Goal: Transaction & Acquisition: Purchase product/service

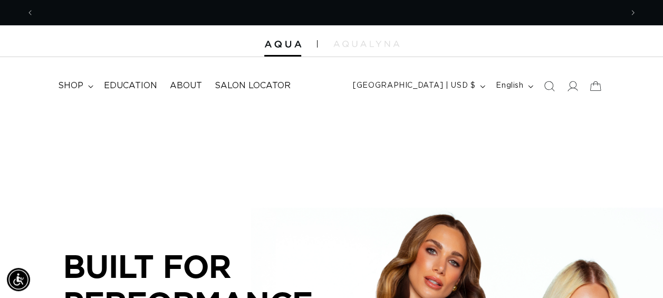
scroll to position [0, 588]
click at [68, 83] on span "shop" at bounding box center [70, 85] width 25 height 11
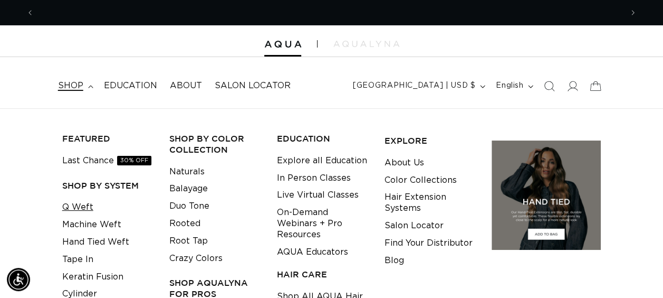
scroll to position [0, 1177]
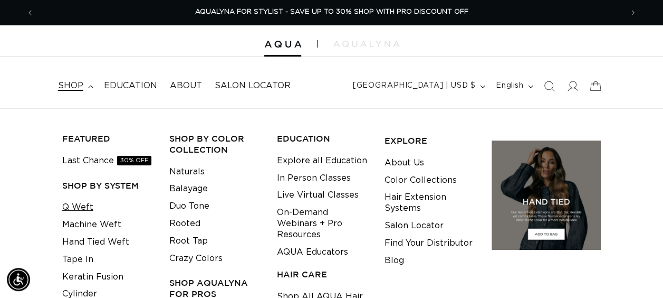
click at [82, 215] on link "Q Weft" at bounding box center [77, 206] width 31 height 17
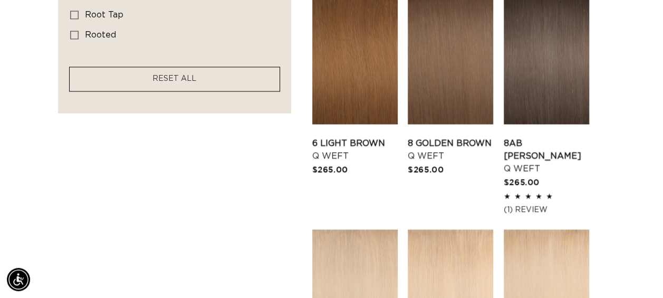
scroll to position [0, 1177]
click at [429, 137] on link "8 Golden Brown Q Weft" at bounding box center [451, 149] width 86 height 25
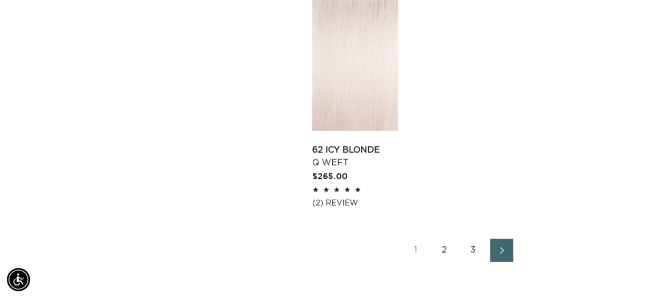
scroll to position [0, 0]
click at [497, 239] on link "Next page" at bounding box center [501, 250] width 23 height 23
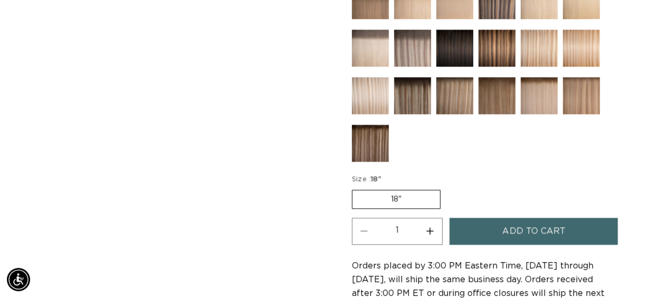
scroll to position [492, 0]
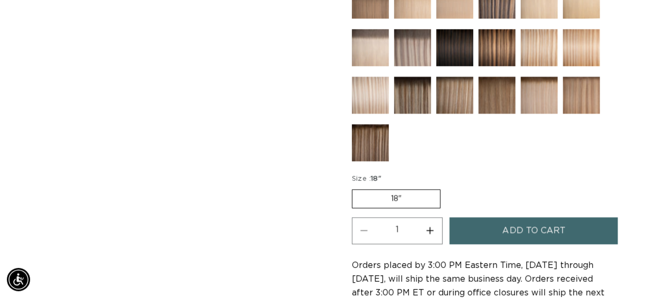
click at [431, 223] on button "Increase quantity for 8 Golden Brown - Q Weft" at bounding box center [431, 230] width 24 height 27
type input "2"
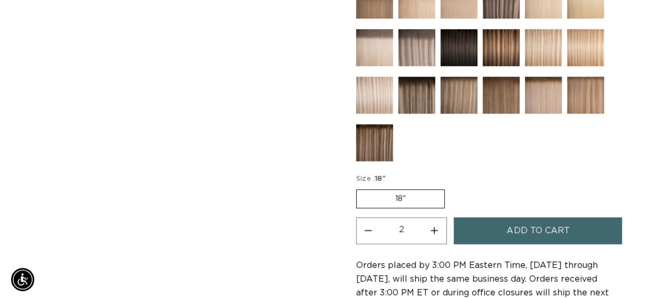
scroll to position [0, 0]
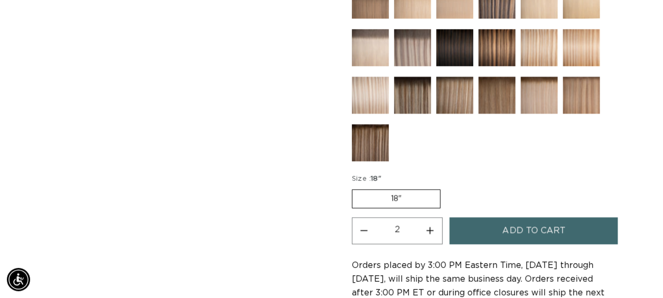
click at [487, 226] on button "Add to cart" at bounding box center [534, 230] width 168 height 27
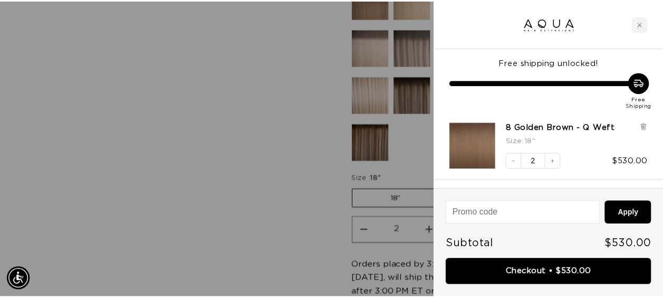
scroll to position [0, 596]
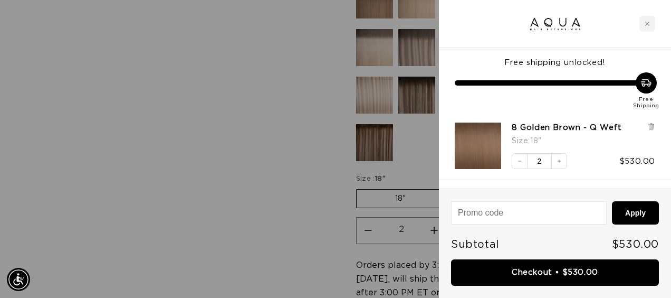
click at [222, 185] on div at bounding box center [335, 149] width 671 height 298
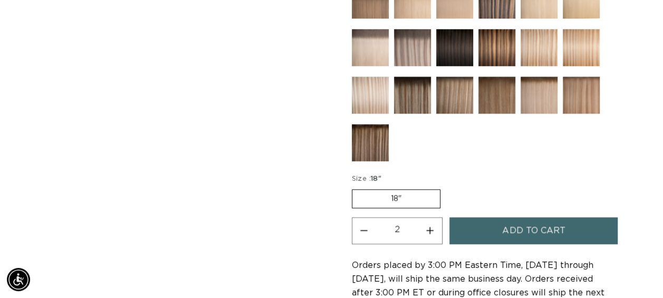
scroll to position [0, 1177]
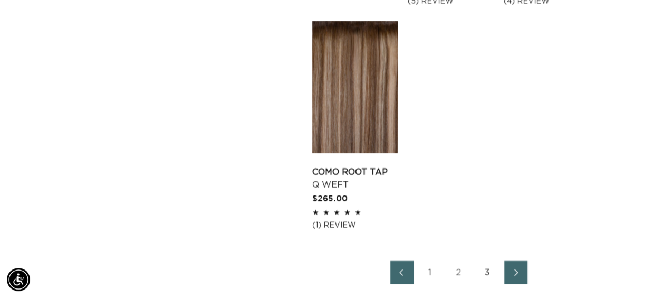
scroll to position [0, 1177]
click at [517, 276] on span "Next page" at bounding box center [516, 272] width 7 height 13
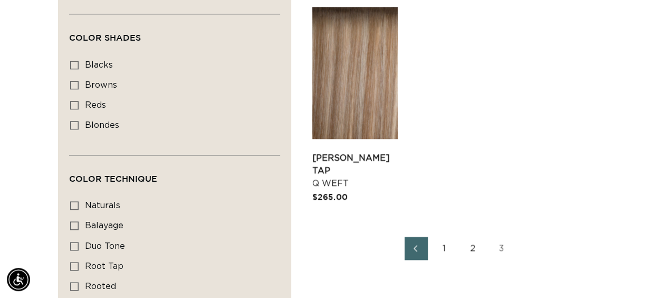
scroll to position [594, 0]
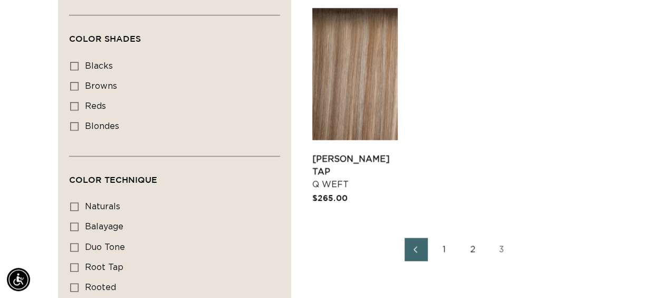
click at [474, 248] on link "2" at bounding box center [473, 249] width 23 height 23
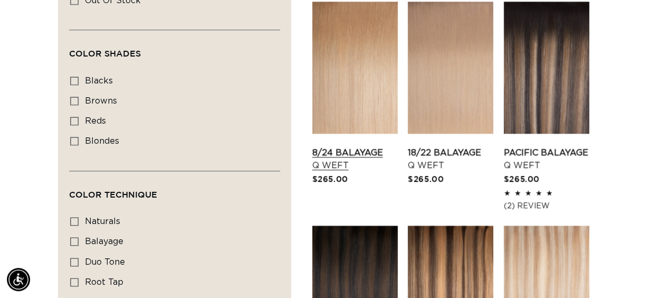
click at [359, 146] on link "8/24 Balayage Q Weft" at bounding box center [355, 158] width 86 height 25
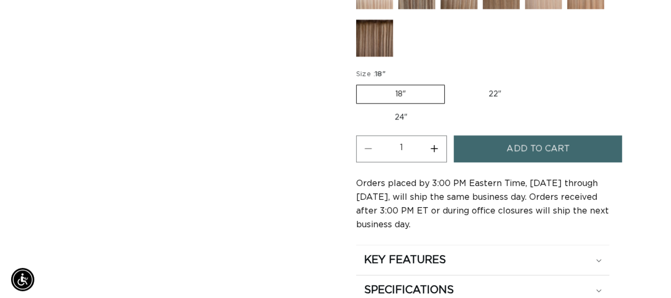
scroll to position [0, 1177]
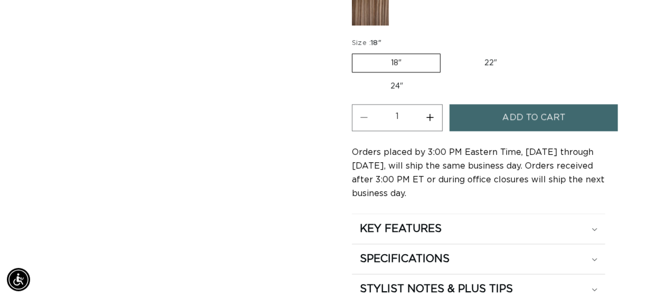
click at [512, 112] on span "Add to cart" at bounding box center [534, 117] width 63 height 27
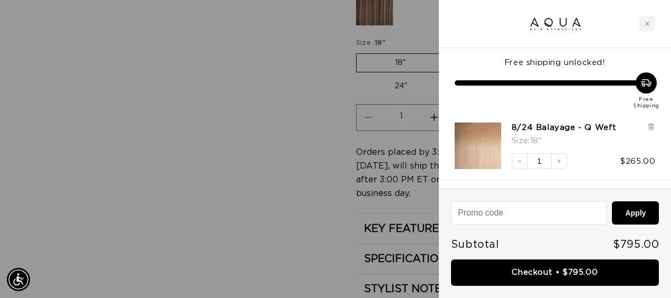
scroll to position [0, 0]
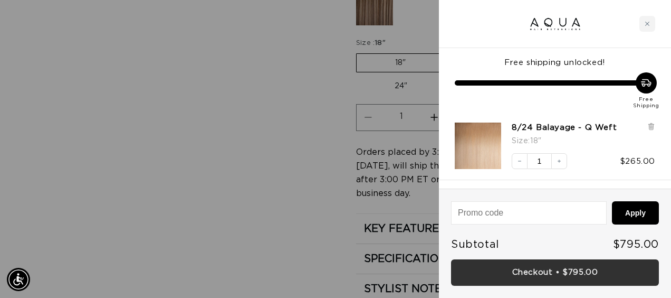
click at [547, 268] on link "Checkout • $795.00" at bounding box center [555, 272] width 208 height 27
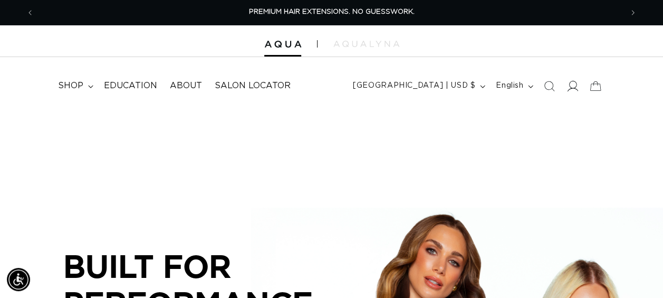
click at [571, 90] on icon at bounding box center [572, 85] width 11 height 11
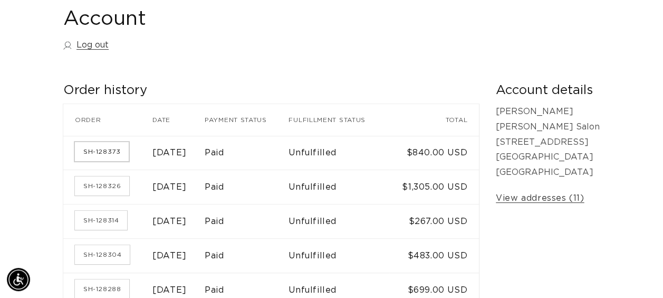
scroll to position [0, 588]
click at [113, 161] on link "SH-128373" at bounding box center [102, 151] width 54 height 19
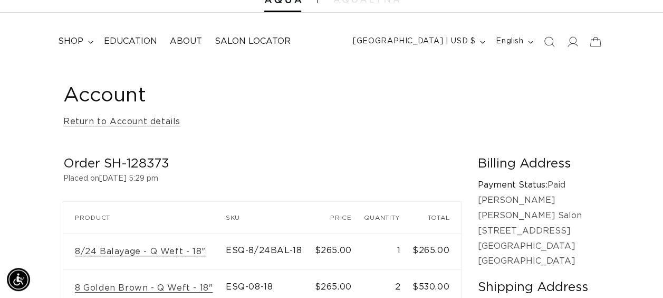
scroll to position [40, 0]
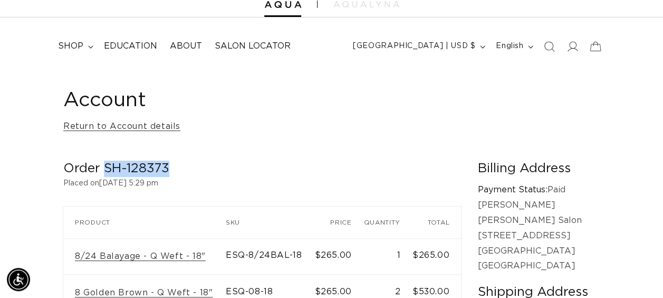
drag, startPoint x: 168, startPoint y: 167, endPoint x: 106, endPoint y: 174, distance: 62.2
click at [106, 174] on h2 "Order SH-128373" at bounding box center [262, 168] width 398 height 16
copy h2 "SH-128373"
click at [81, 43] on span "shop" at bounding box center [70, 46] width 25 height 11
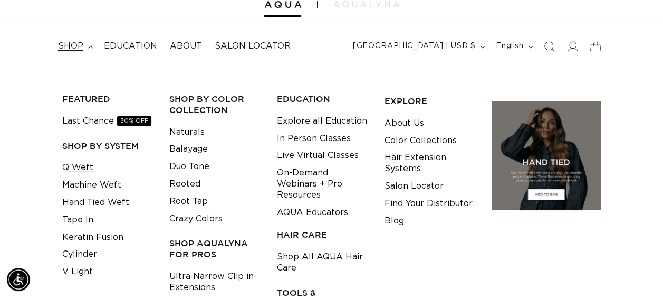
click at [82, 161] on link "Q Weft" at bounding box center [77, 167] width 31 height 17
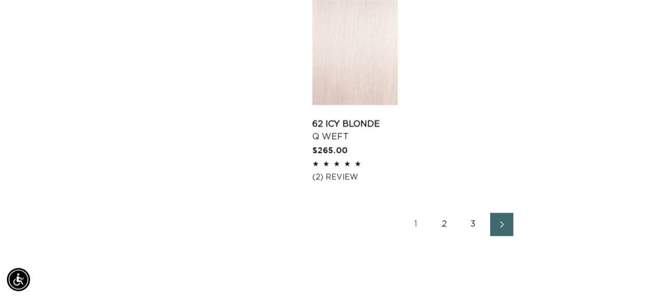
scroll to position [0, 1177]
click at [441, 213] on link "2" at bounding box center [444, 224] width 23 height 23
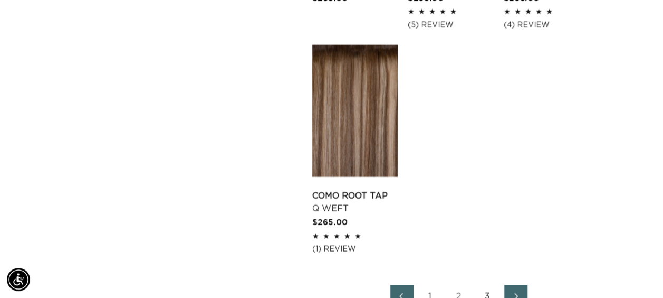
scroll to position [1539, 0]
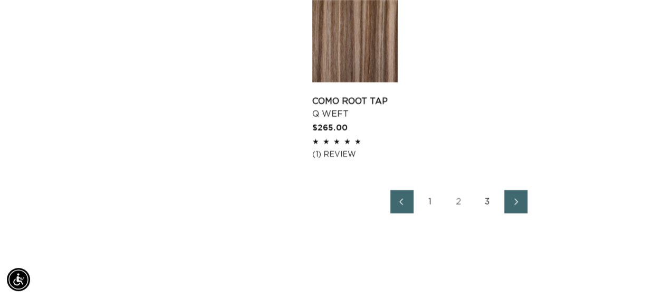
click at [489, 201] on link "3" at bounding box center [487, 201] width 23 height 23
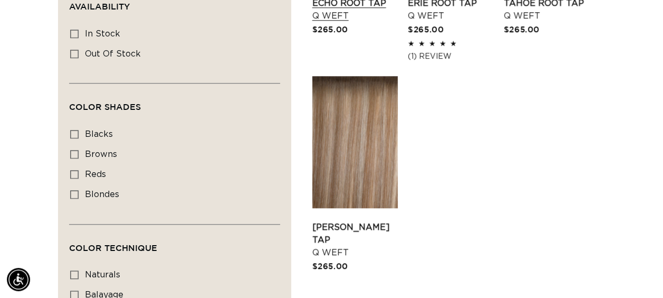
scroll to position [0, 588]
